Goal: Information Seeking & Learning: Check status

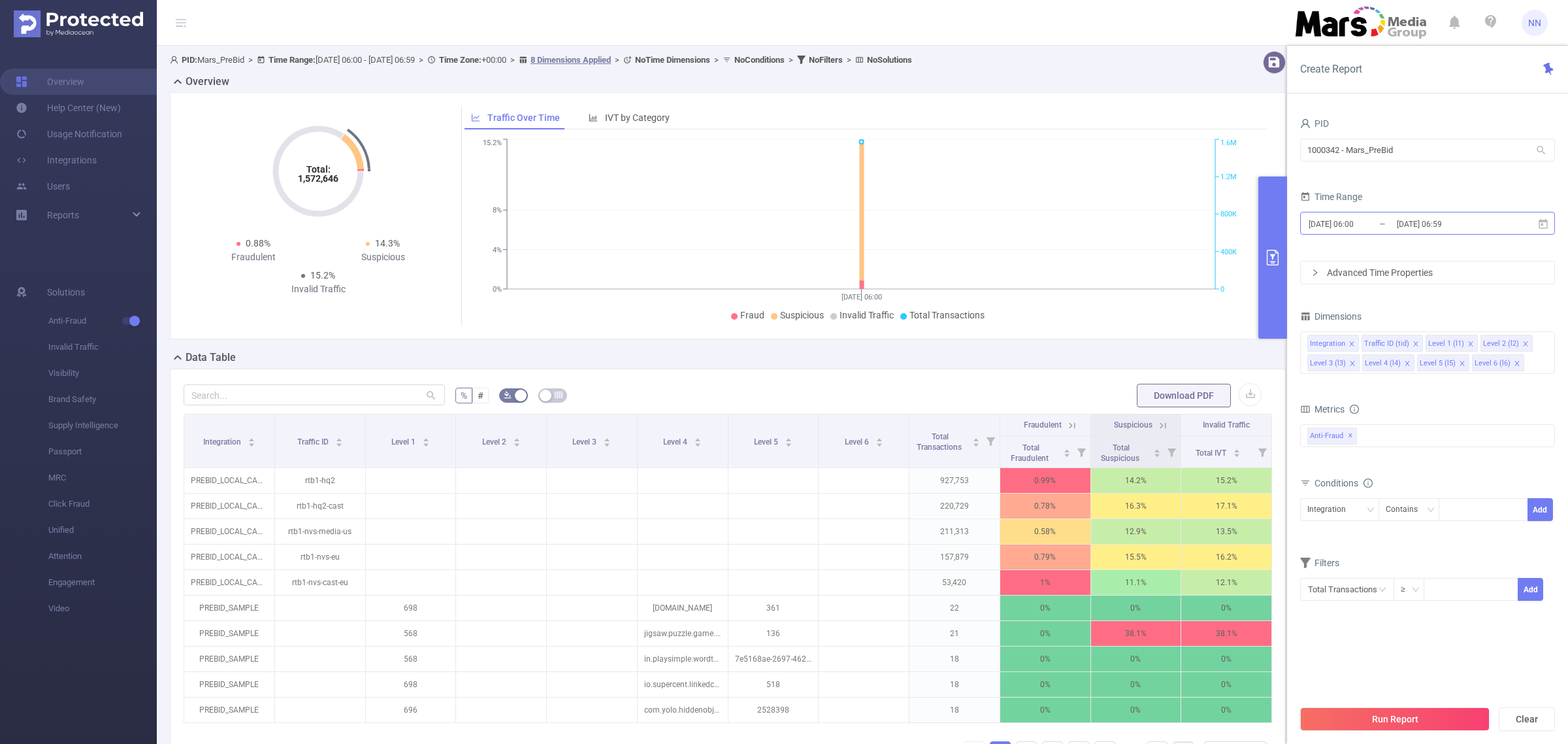
click at [1471, 229] on input "[DATE] 06:59" at bounding box center [1449, 224] width 106 height 18
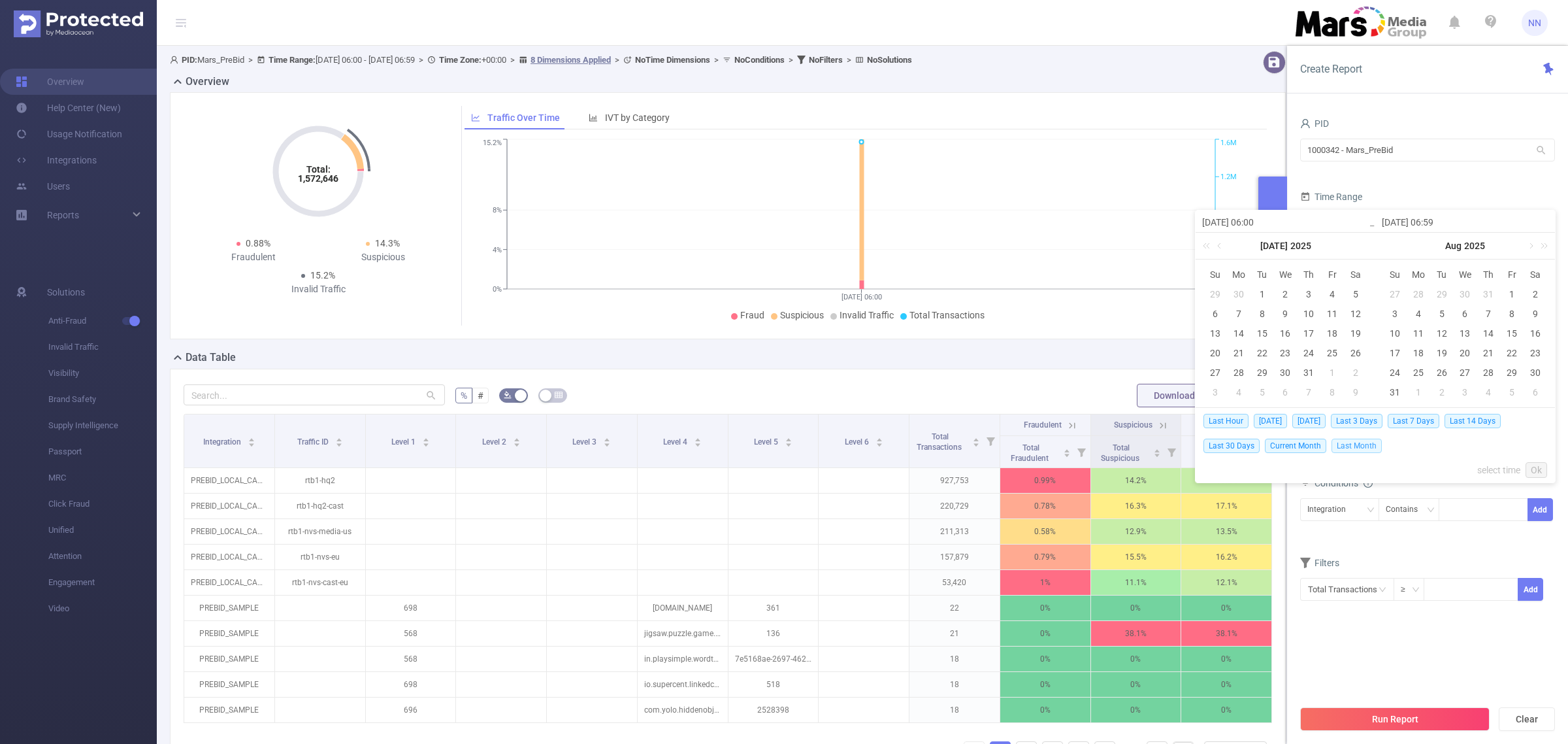
click at [1345, 444] on span "Last Month" at bounding box center [1358, 445] width 51 height 14
type input "[DATE] 00:00"
type input "[DATE] 23:59"
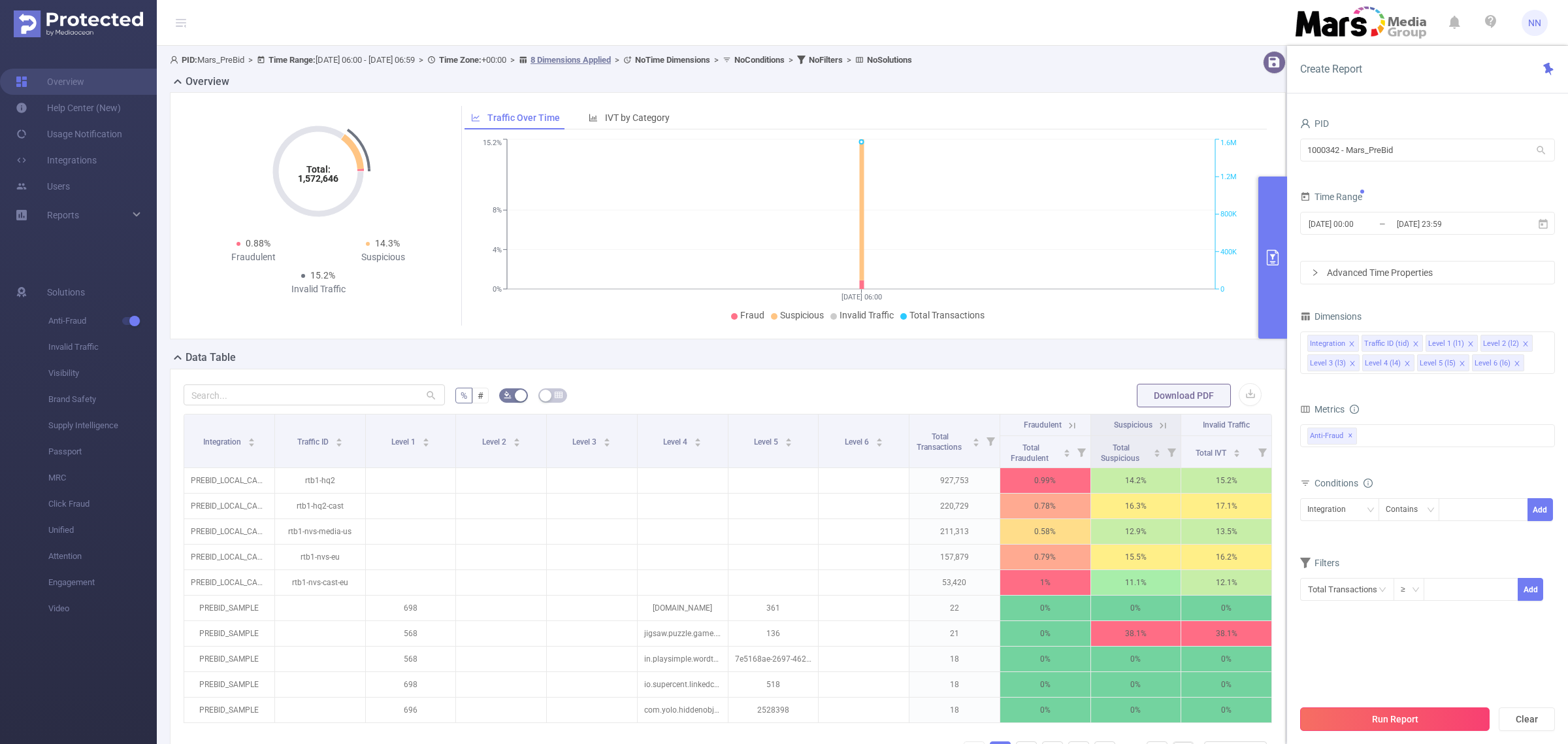
click at [1404, 711] on button "Run Report" at bounding box center [1395, 719] width 190 height 23
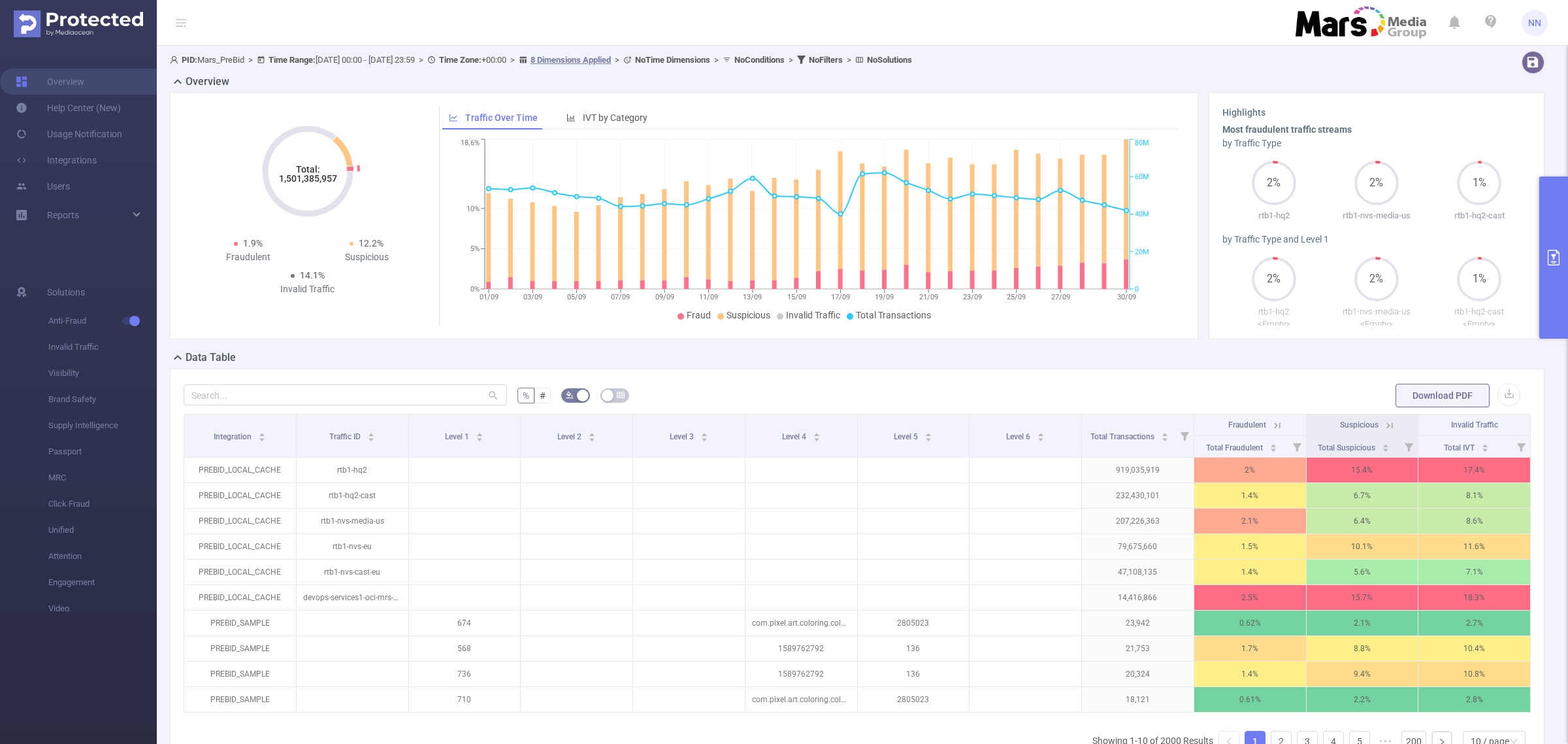
click at [296, 184] on tspan "1,501,385,957" at bounding box center [308, 178] width 58 height 10
copy tspan "1,501,385,957"
click at [1533, 27] on span "NN" at bounding box center [1535, 23] width 13 height 26
click at [1547, 234] on button "primary" at bounding box center [1554, 257] width 29 height 163
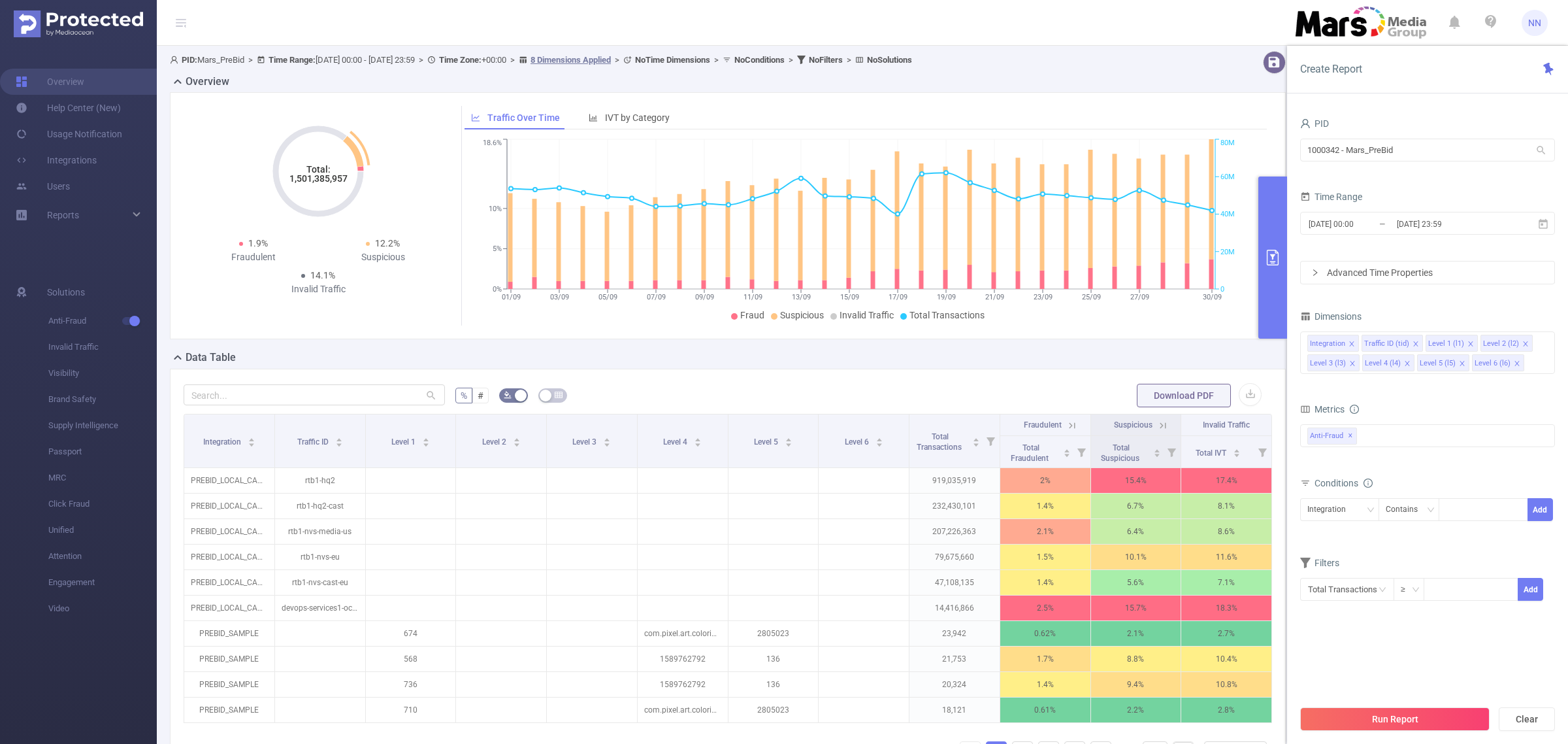
click at [330, 175] on tspan "1,501,385,957" at bounding box center [318, 178] width 58 height 10
copy tspan "1,501,385,957"
click at [1531, 21] on span "NN" at bounding box center [1535, 23] width 13 height 26
click at [1452, 96] on link "Logout" at bounding box center [1476, 104] width 144 height 18
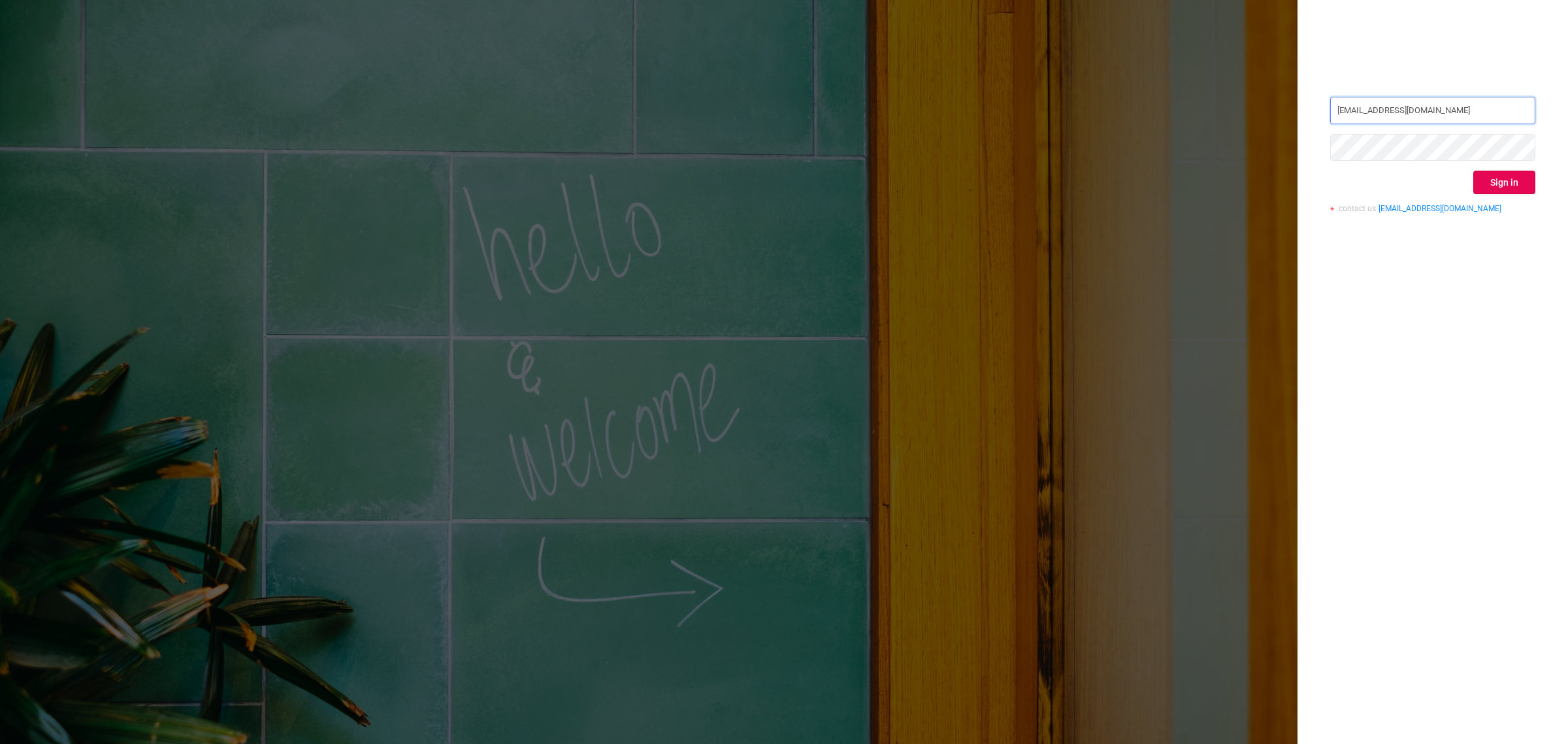
click at [1418, 116] on input "[EMAIL_ADDRESS][DOMAIN_NAME]" at bounding box center [1433, 110] width 206 height 27
drag, startPoint x: 1394, startPoint y: 355, endPoint x: 1403, endPoint y: 347, distance: 12.0
click at [1395, 351] on div "[PERSON_NAME][EMAIL_ADDRESS][DOMAIN_NAME] Sign in contact us [EMAIL_ADDRESS][DO…" at bounding box center [1433, 372] width 270 height 744
click at [1514, 171] on button "Sign in" at bounding box center [1505, 182] width 62 height 23
